Goal: Transaction & Acquisition: Purchase product/service

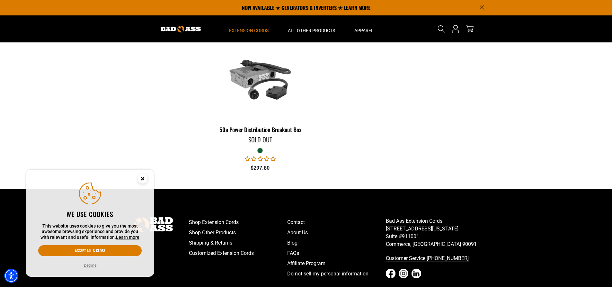
scroll to position [1042, 0]
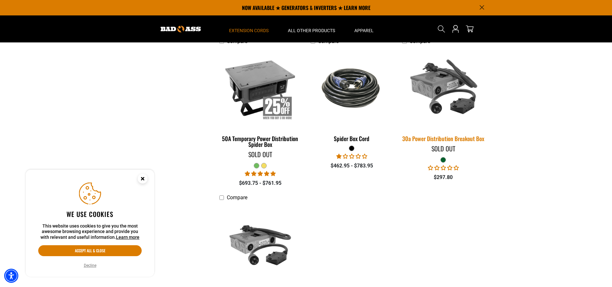
click at [444, 75] on img at bounding box center [444, 88] width 90 height 82
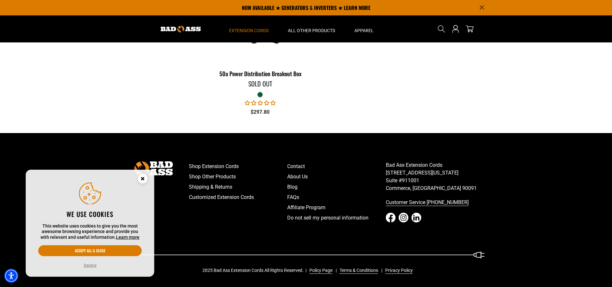
scroll to position [1171, 0]
